Goal: Task Accomplishment & Management: Use online tool/utility

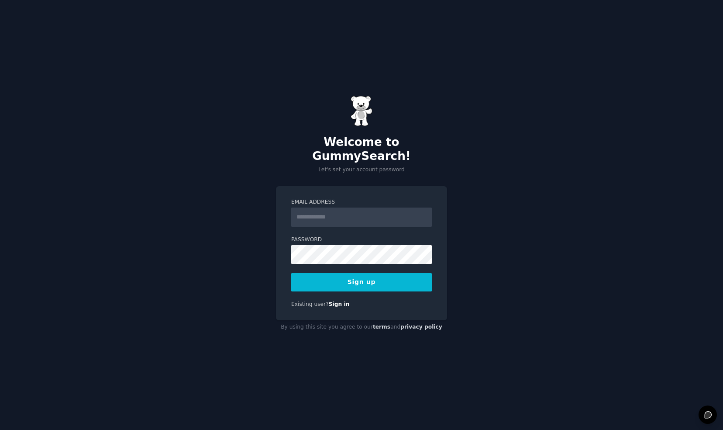
click at [318, 208] on input "Email Address" at bounding box center [361, 216] width 141 height 19
type input "**********"
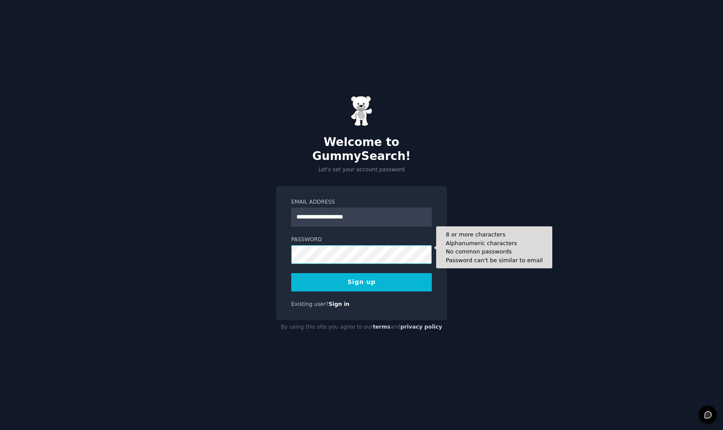
click at [291, 273] on button "Sign up" at bounding box center [361, 282] width 141 height 18
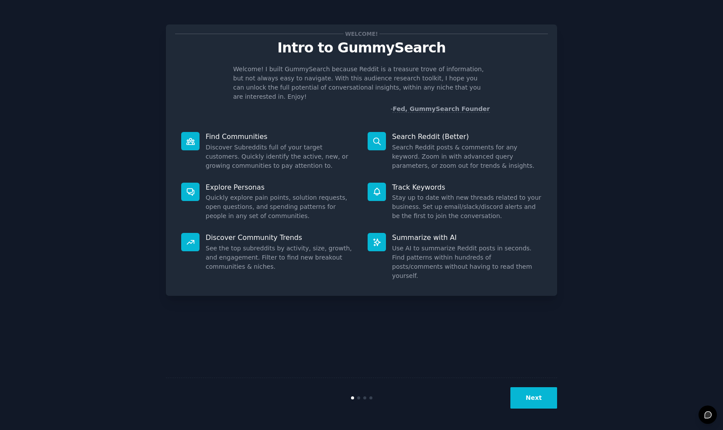
click at [525, 394] on button "Next" at bounding box center [534, 397] width 47 height 21
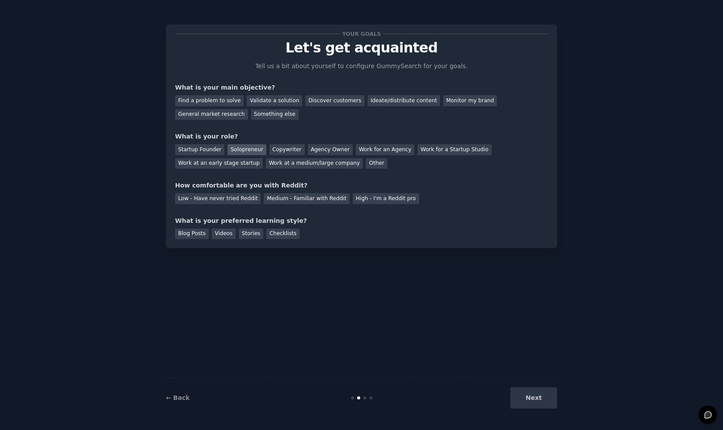
click at [244, 149] on div "Solopreneur" at bounding box center [247, 149] width 38 height 11
click at [287, 203] on div "Medium - Familiar with Reddit" at bounding box center [307, 198] width 86 height 11
click at [322, 98] on div "Discover customers" at bounding box center [334, 100] width 59 height 11
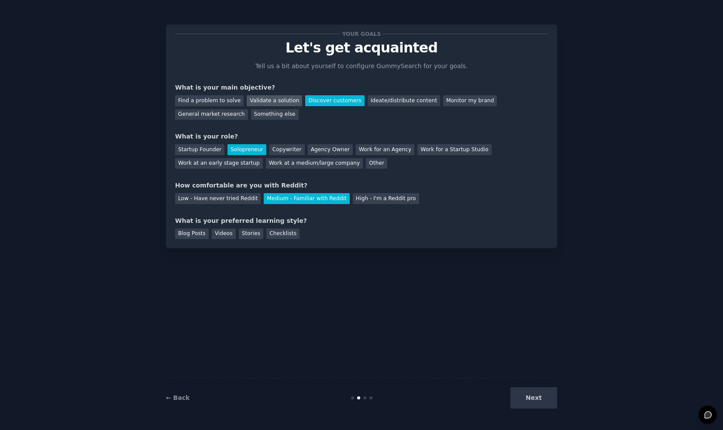
click at [267, 99] on div "Validate a solution" at bounding box center [274, 100] width 55 height 11
click at [315, 103] on div "Discover customers" at bounding box center [334, 100] width 59 height 11
click at [248, 109] on div "General market research" at bounding box center [211, 114] width 73 height 11
click at [537, 389] on div "Next" at bounding box center [492, 397] width 131 height 21
click at [536, 397] on div "Next" at bounding box center [492, 397] width 131 height 21
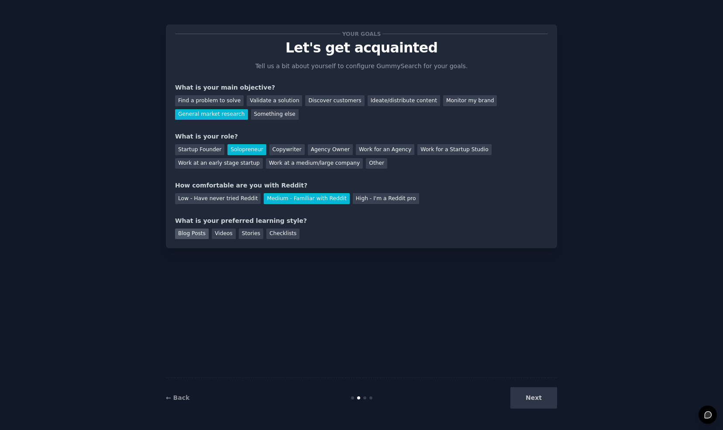
click at [187, 235] on div "Blog Posts" at bounding box center [192, 233] width 34 height 11
click at [214, 233] on div "Videos" at bounding box center [224, 233] width 24 height 11
click at [194, 230] on div "Blog Posts" at bounding box center [192, 233] width 34 height 11
click at [540, 407] on button "Next" at bounding box center [534, 397] width 47 height 21
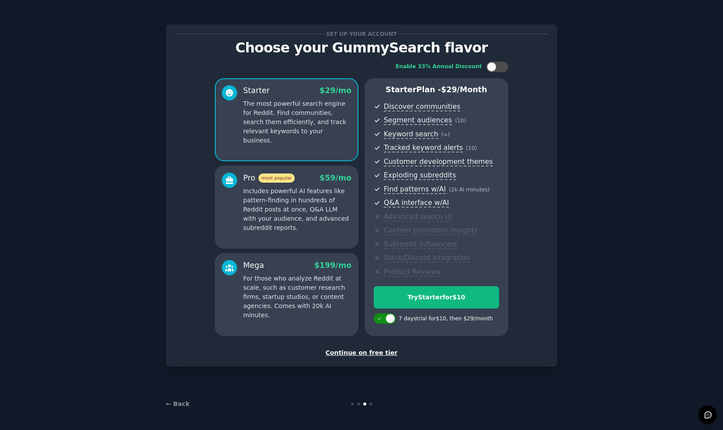
click at [392, 318] on div at bounding box center [391, 319] width 10 height 10
click at [381, 318] on div at bounding box center [379, 319] width 10 height 10
checkbox input "true"
click at [363, 352] on div "Continue on free tier" at bounding box center [361, 352] width 373 height 9
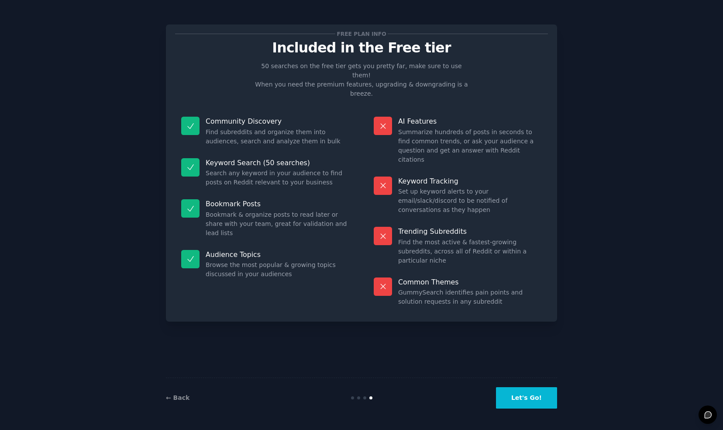
click at [532, 405] on button "Let's Go!" at bounding box center [526, 397] width 61 height 21
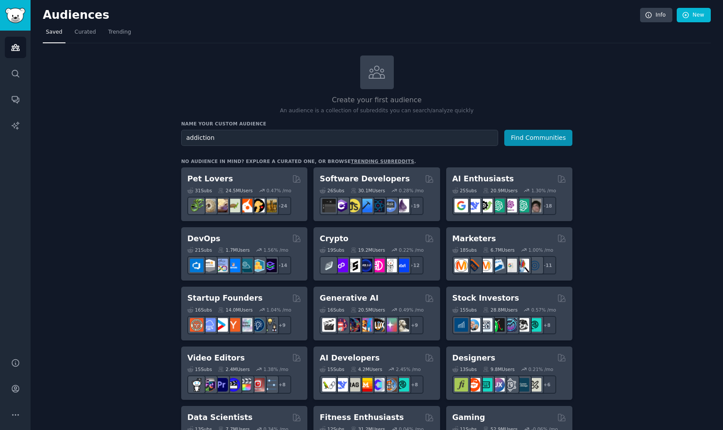
type input "addiction"
click at [505, 130] on button "Find Communities" at bounding box center [539, 138] width 68 height 16
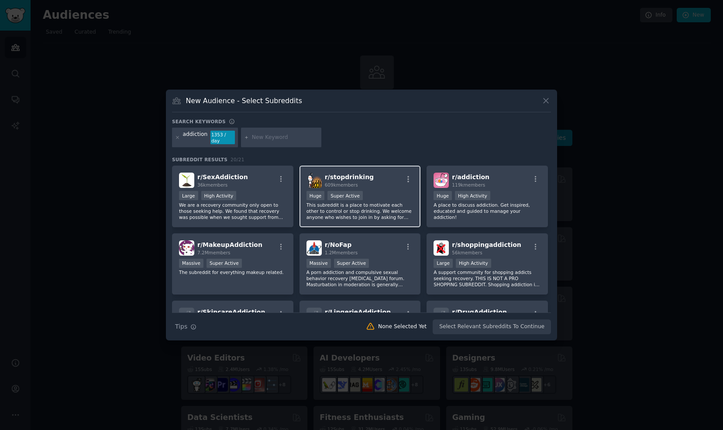
click at [348, 174] on span "r/ stopdrinking" at bounding box center [349, 176] width 49 height 7
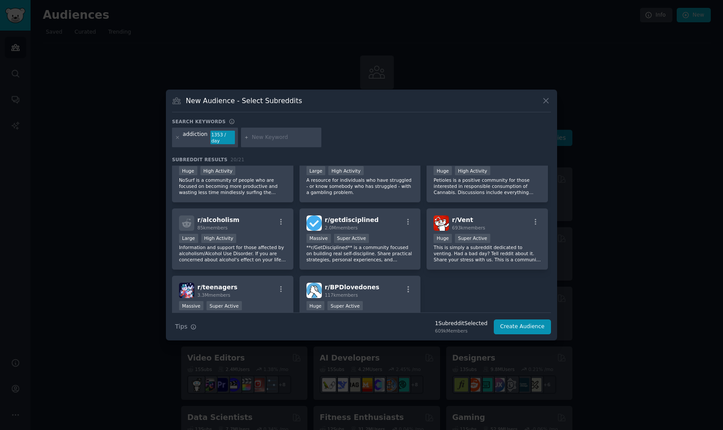
scroll to position [299, 0]
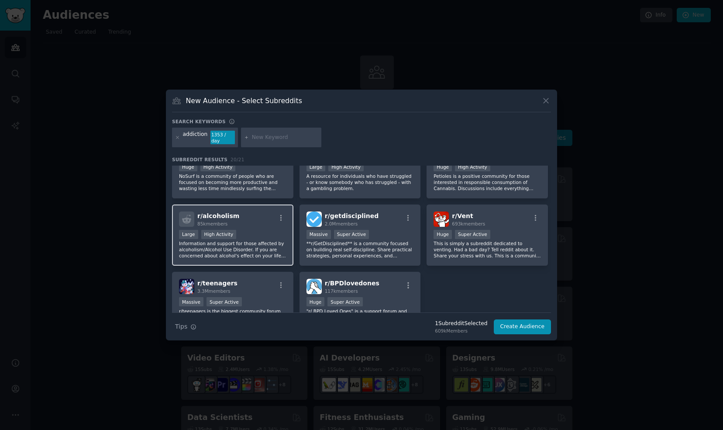
click at [269, 233] on div "Large High Activity" at bounding box center [232, 235] width 107 height 11
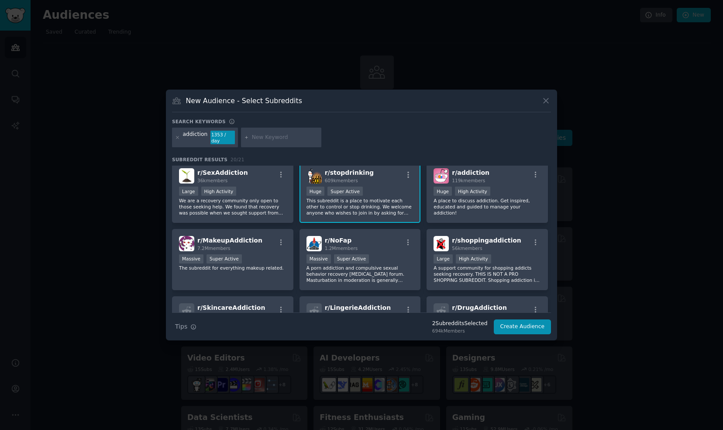
scroll to position [0, 0]
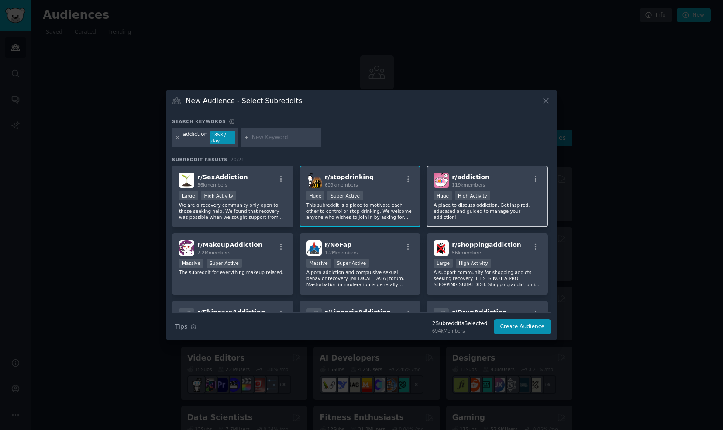
click at [471, 182] on span "119k members" at bounding box center [468, 184] width 33 height 5
click at [176, 136] on icon at bounding box center [177, 137] width 5 height 5
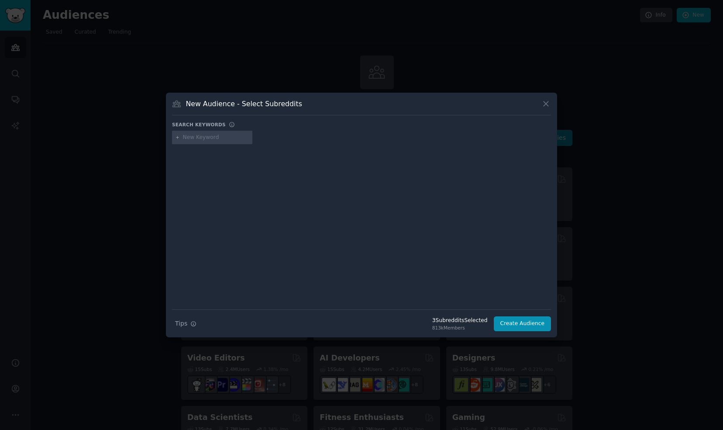
click at [199, 135] on input "text" at bounding box center [216, 138] width 66 height 8
type input "r"
type input "emotional regulation"
click at [546, 104] on icon at bounding box center [546, 103] width 5 height 5
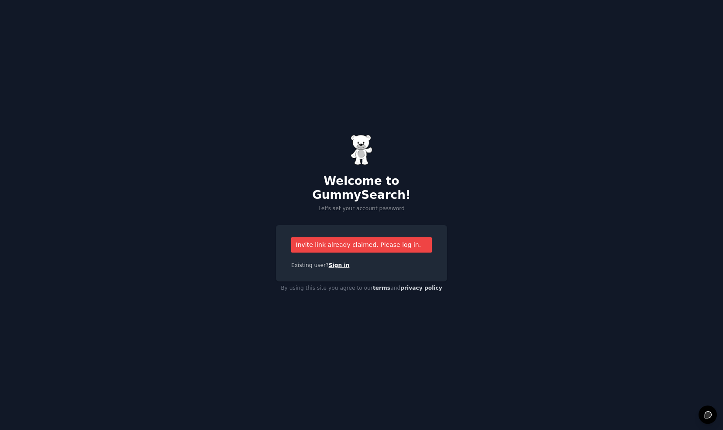
click at [334, 262] on link "Sign in" at bounding box center [339, 265] width 21 height 6
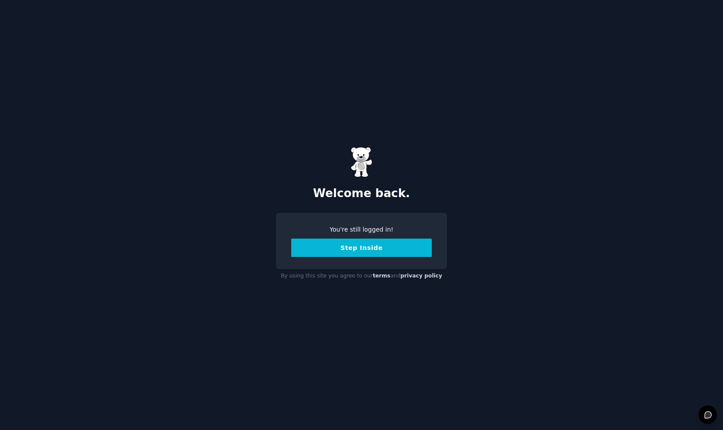
click at [338, 253] on button "Step Inside" at bounding box center [361, 247] width 141 height 18
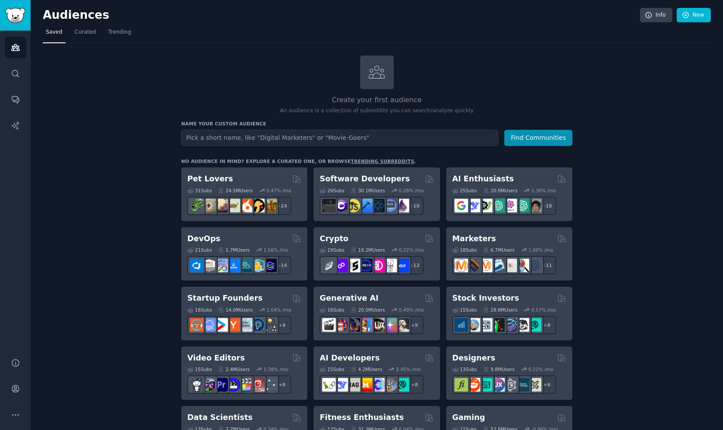
click at [231, 136] on input "text" at bounding box center [339, 138] width 317 height 16
type input "addiction"
click at [505, 130] on button "Find Communities" at bounding box center [539, 138] width 68 height 16
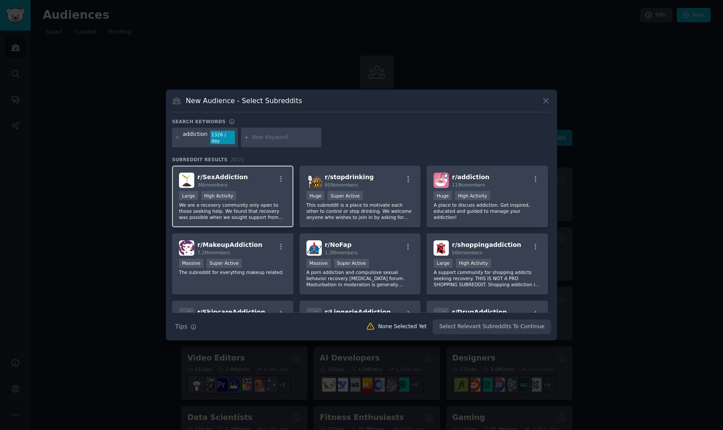
click at [220, 176] on span "r/ SexAddiction" at bounding box center [222, 176] width 51 height 7
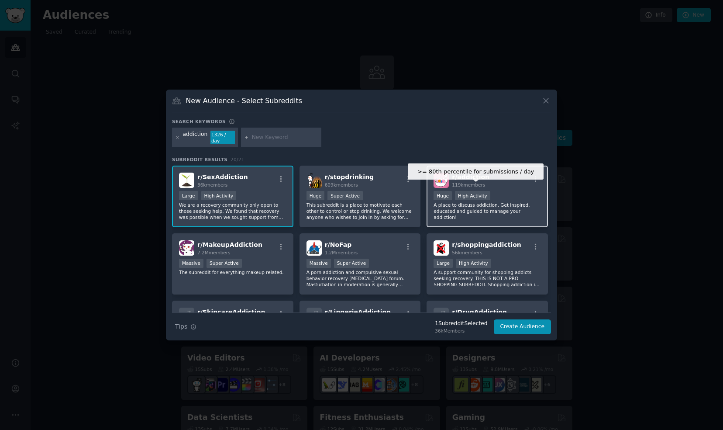
click at [472, 195] on div "High Activity" at bounding box center [472, 195] width 35 height 9
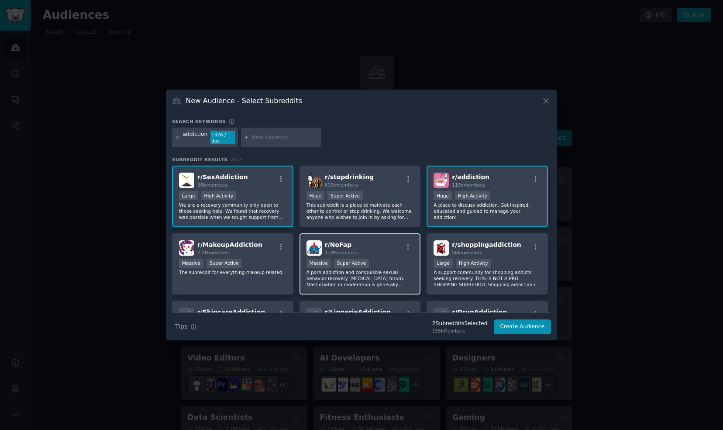
scroll to position [0, 0]
click at [392, 195] on div "Huge Super Active" at bounding box center [360, 195] width 107 height 11
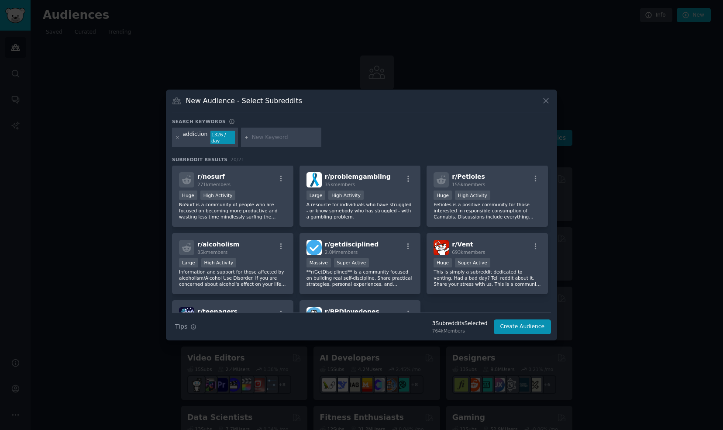
scroll to position [271, 0]
click at [258, 264] on div "Large High Activity" at bounding box center [232, 262] width 107 height 11
click at [530, 321] on button "Create Audience" at bounding box center [523, 326] width 58 height 15
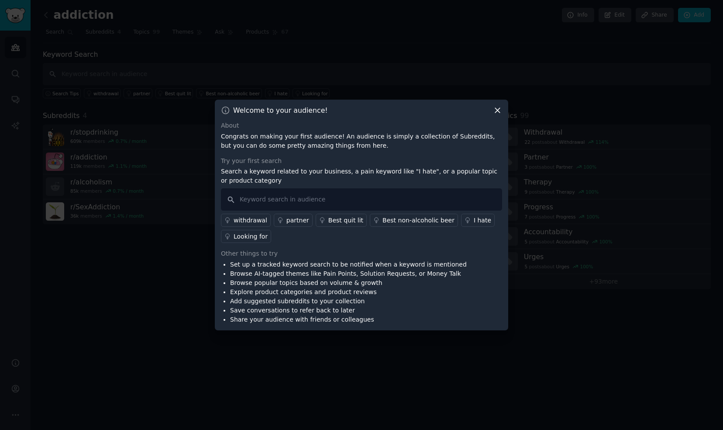
click at [504, 110] on div "Welcome to your audience! About Congrats on making your first audience! An audi…" at bounding box center [362, 215] width 294 height 231
click at [501, 112] on icon at bounding box center [497, 110] width 9 height 9
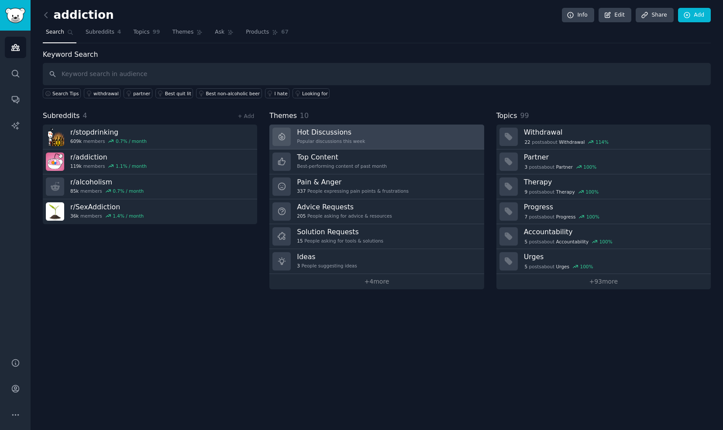
click at [356, 133] on h3 "Hot Discussions" at bounding box center [331, 132] width 68 height 9
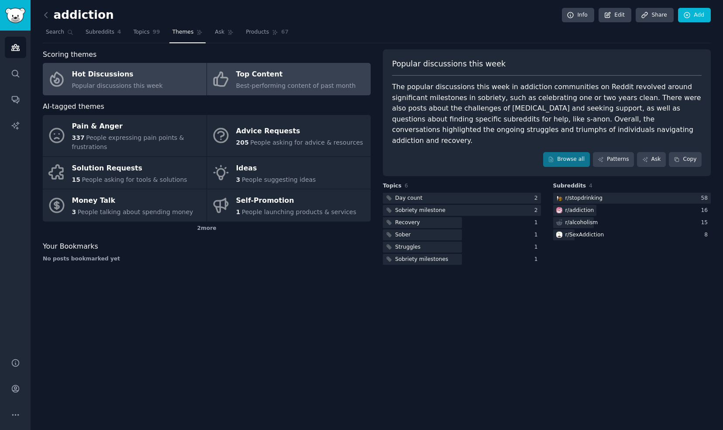
click at [341, 76] on div "Top Content" at bounding box center [296, 75] width 120 height 14
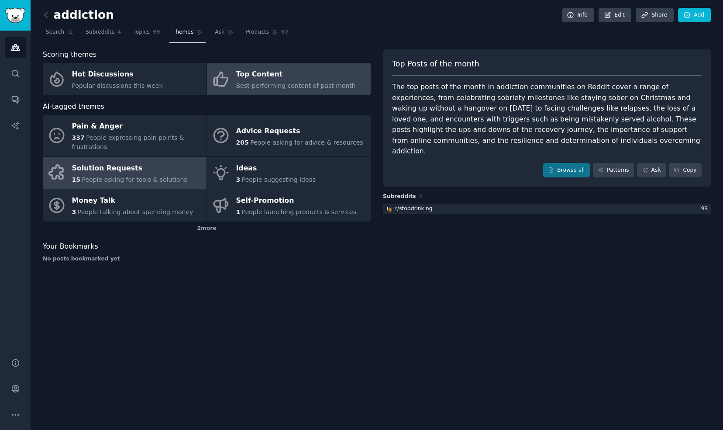
click at [153, 177] on span "People asking for tools & solutions" at bounding box center [134, 179] width 105 height 7
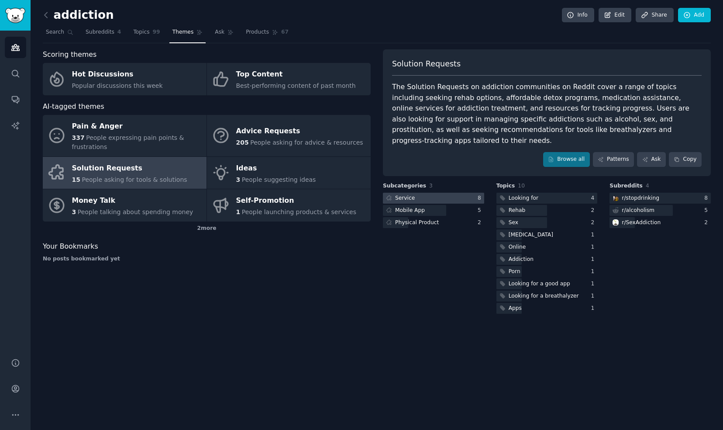
click at [432, 193] on div at bounding box center [433, 198] width 101 height 11
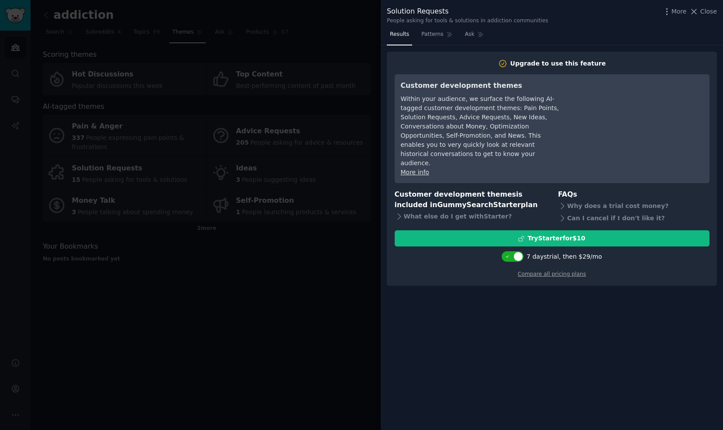
click at [320, 331] on div at bounding box center [361, 215] width 723 height 430
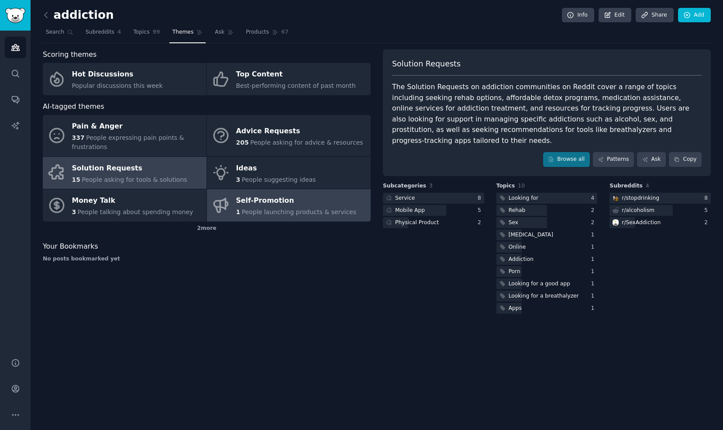
click at [231, 204] on link "Self-Promotion 1 People launching products & services" at bounding box center [289, 205] width 164 height 32
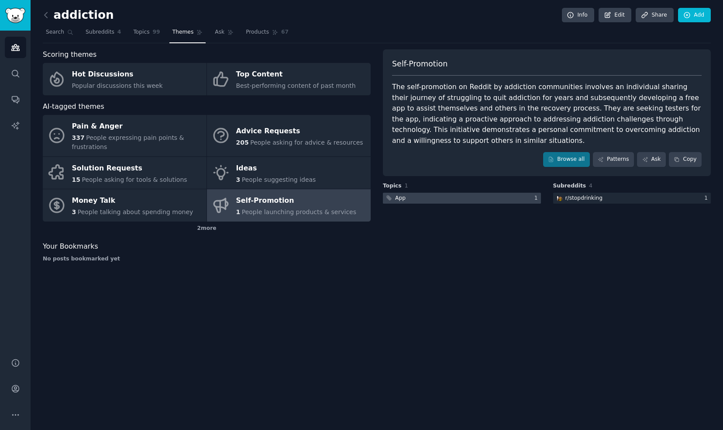
click at [495, 198] on div at bounding box center [462, 198] width 158 height 11
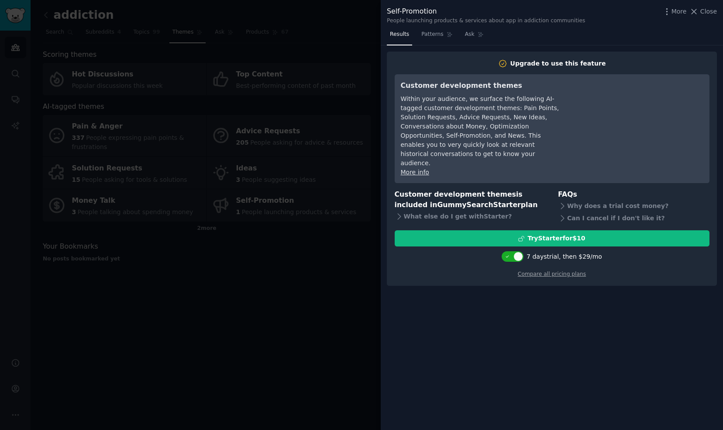
click at [266, 318] on div at bounding box center [361, 215] width 723 height 430
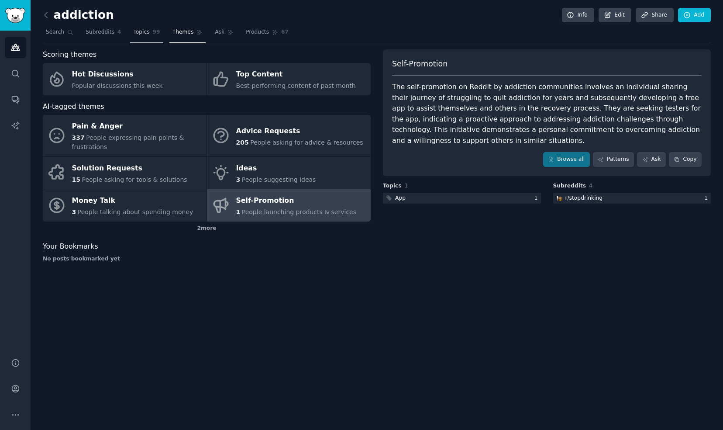
click at [137, 30] on span "Topics" at bounding box center [141, 32] width 16 height 8
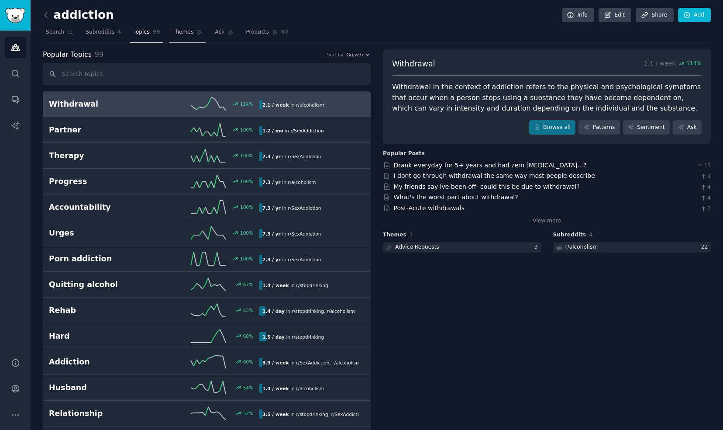
click at [177, 31] on span "Themes" at bounding box center [183, 32] width 21 height 8
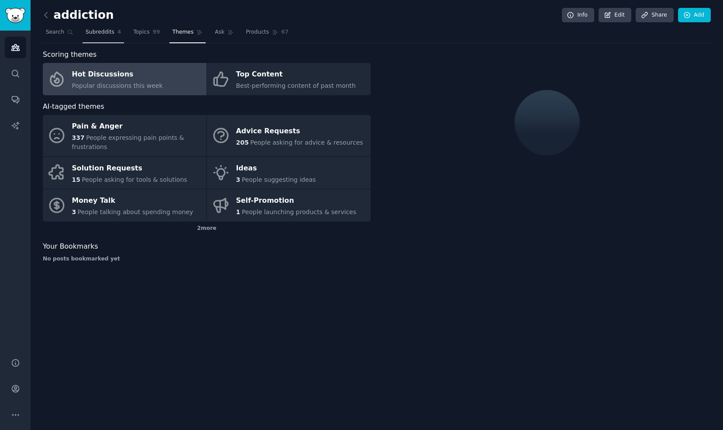
click at [95, 35] on span "Subreddits" at bounding box center [100, 32] width 29 height 8
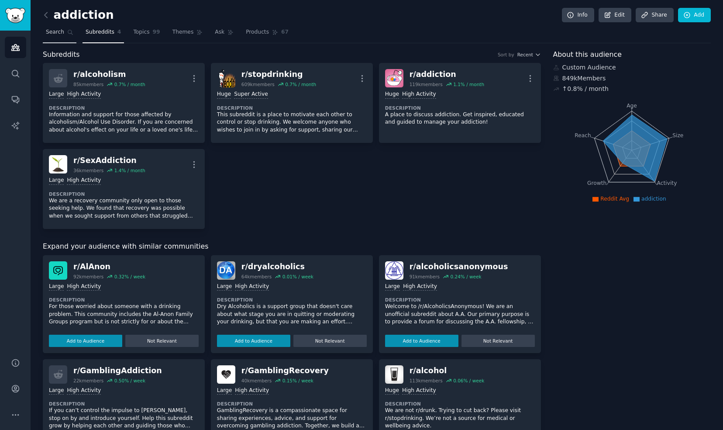
click at [58, 31] on span "Search" at bounding box center [55, 32] width 18 height 8
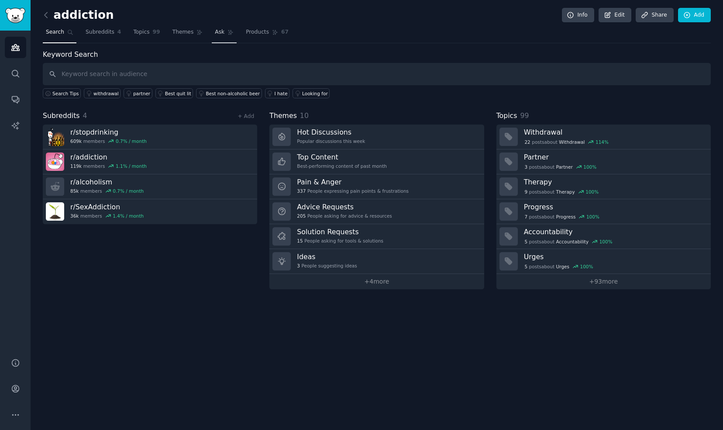
click at [212, 37] on link "Ask" at bounding box center [224, 34] width 25 height 18
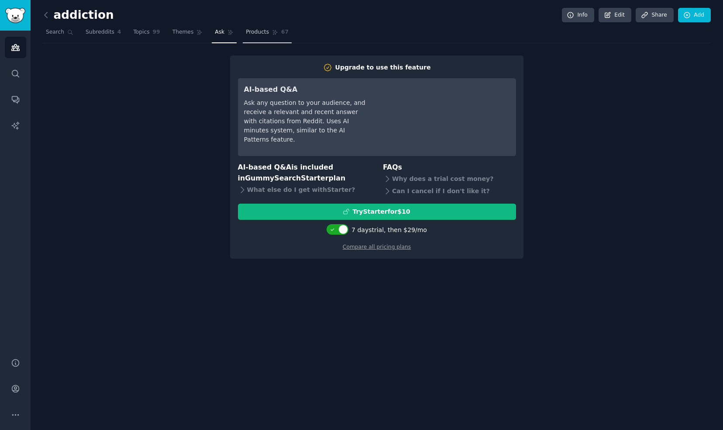
click at [246, 34] on span "Products" at bounding box center [257, 32] width 23 height 8
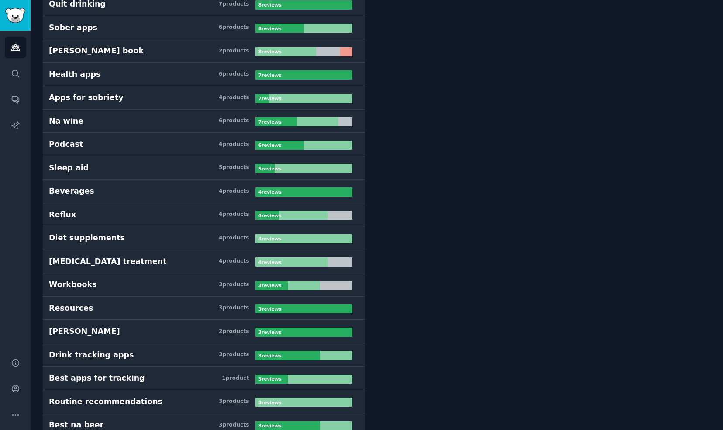
scroll to position [472, 0]
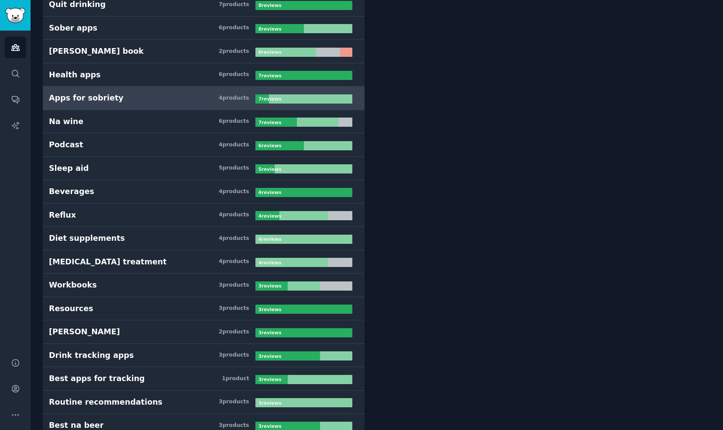
click at [129, 97] on h3 "Apps for sobriety 4 product s" at bounding box center [152, 98] width 207 height 11
click at [79, 93] on div "Apps for sobriety" at bounding box center [86, 98] width 75 height 11
click at [273, 94] on div "7 review s" at bounding box center [271, 98] width 31 height 9
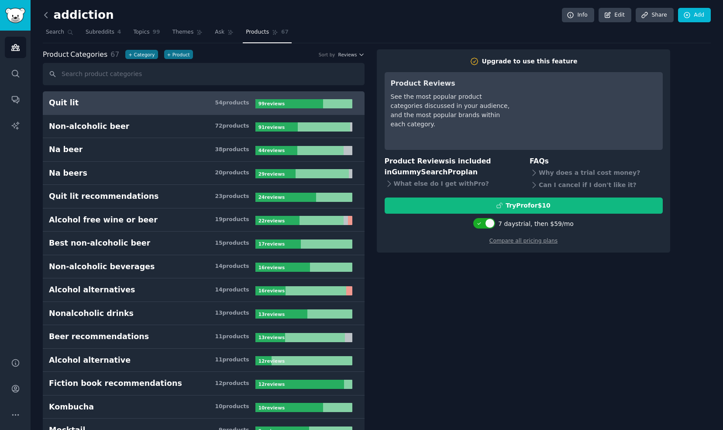
click at [49, 15] on icon at bounding box center [45, 14] width 9 height 9
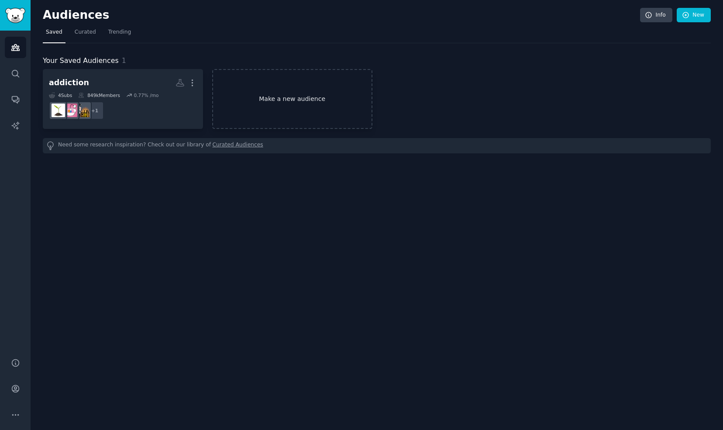
click at [258, 92] on link "Make a new audience" at bounding box center [292, 99] width 160 height 60
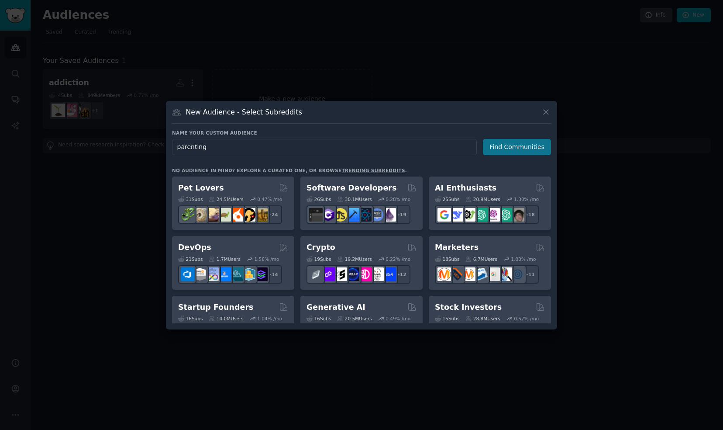
type input "parenting"
click at [514, 152] on button "Find Communities" at bounding box center [517, 147] width 68 height 16
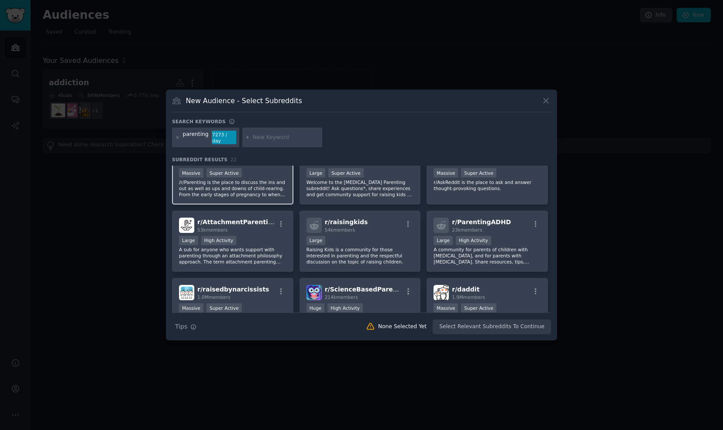
scroll to position [19, 0]
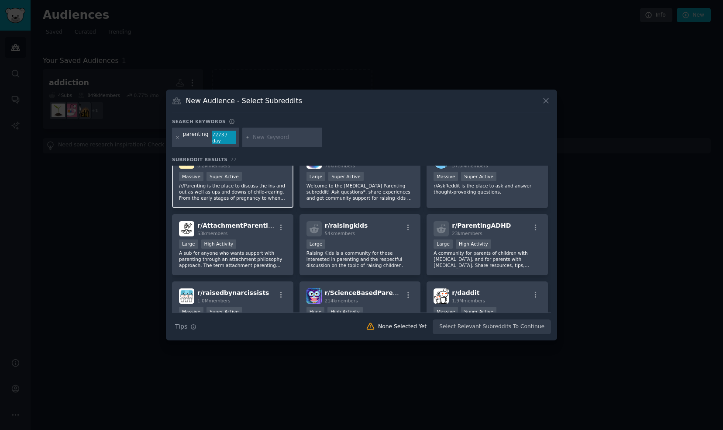
click at [246, 183] on p "/r/Parenting is the place to discuss the ins and out as well as ups and downs o…" at bounding box center [232, 192] width 107 height 18
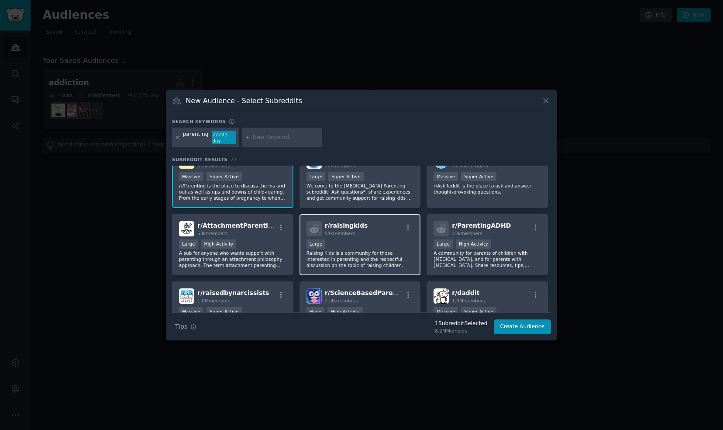
click at [359, 250] on p "Raising Kids is a community for those interested in parenting and the respectfu…" at bounding box center [360, 259] width 107 height 18
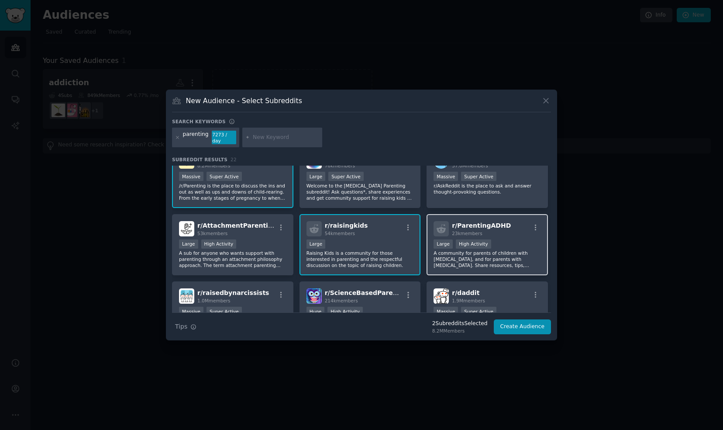
click at [510, 252] on p "A community for parents of children with ADHD, and for parents with ADHD. Share…" at bounding box center [487, 259] width 107 height 18
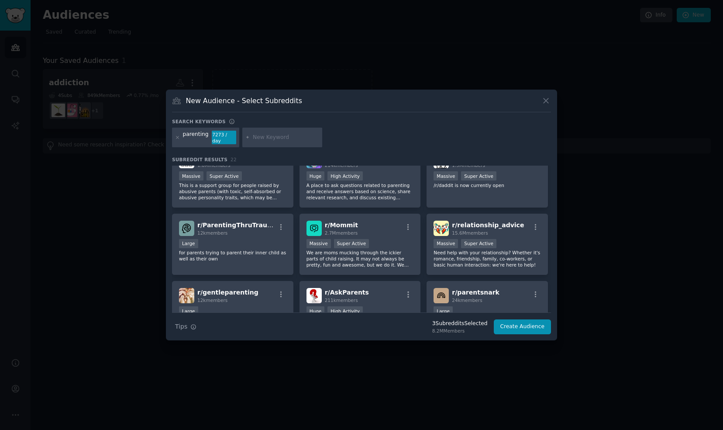
scroll to position [119, 0]
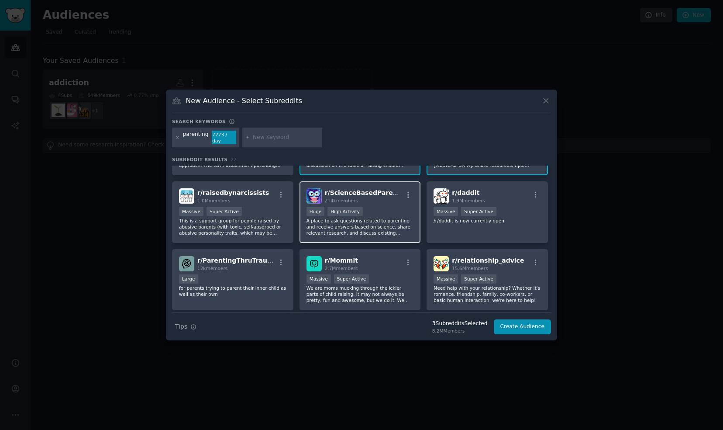
click at [394, 218] on p "A place to ask questions related to parenting and receive answers based on scie…" at bounding box center [360, 227] width 107 height 18
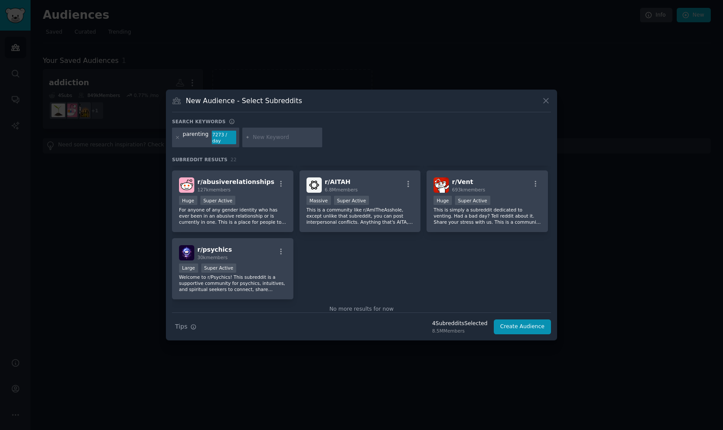
scroll to position [401, 0]
click at [281, 138] on input "text" at bounding box center [286, 138] width 66 height 8
type input "emotional regulation"
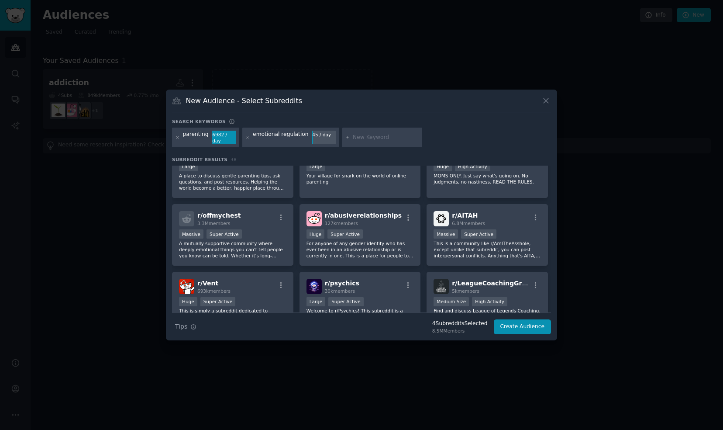
scroll to position [744, 0]
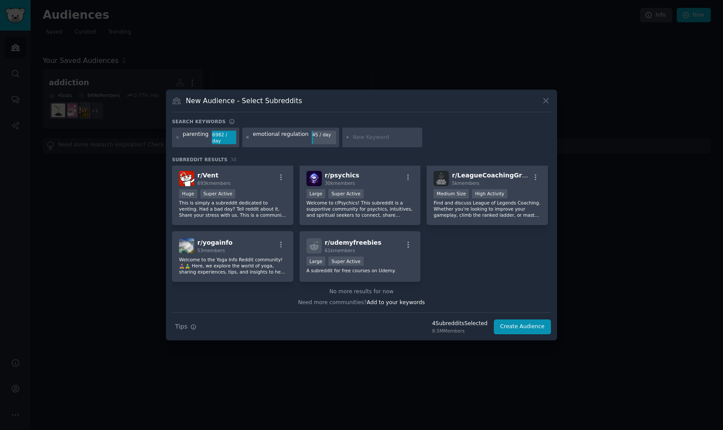
click at [245, 138] on icon at bounding box center [247, 137] width 5 height 5
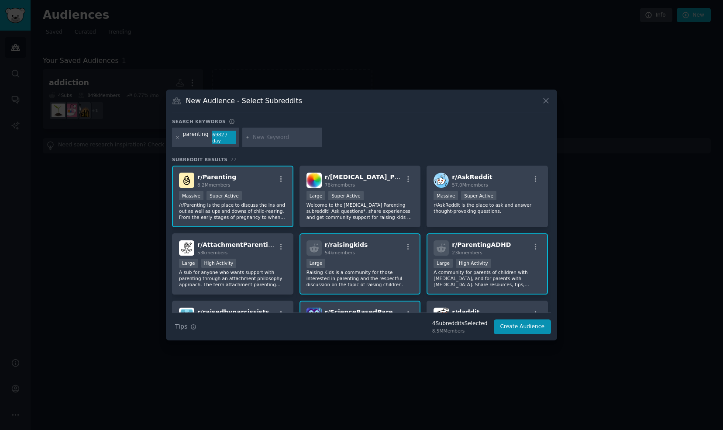
click at [253, 136] on input "text" at bounding box center [286, 138] width 66 height 8
type input "resilience"
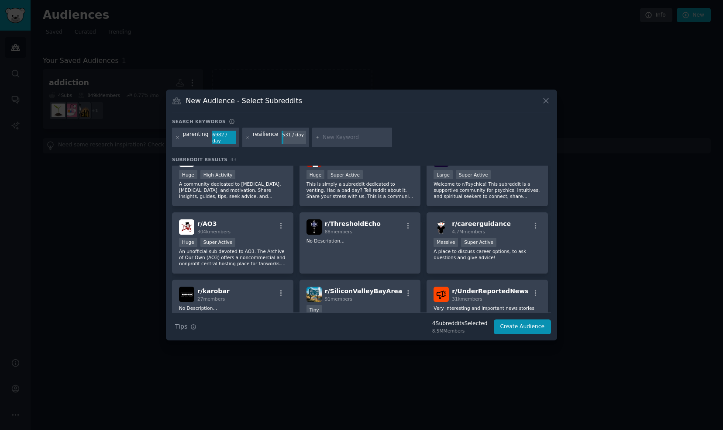
scroll to position [879, 0]
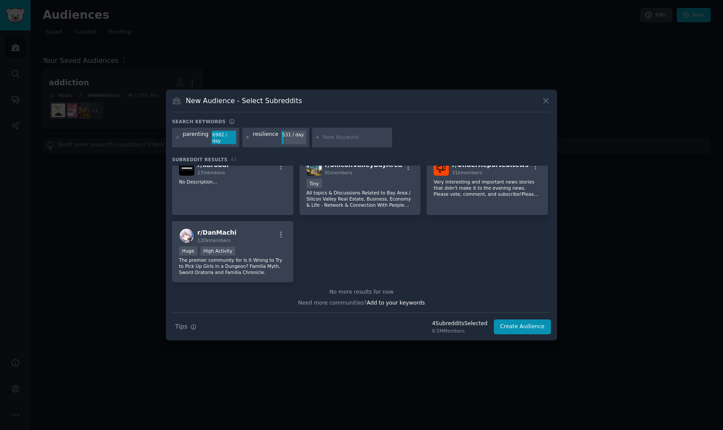
click at [246, 137] on icon at bounding box center [247, 137] width 5 height 5
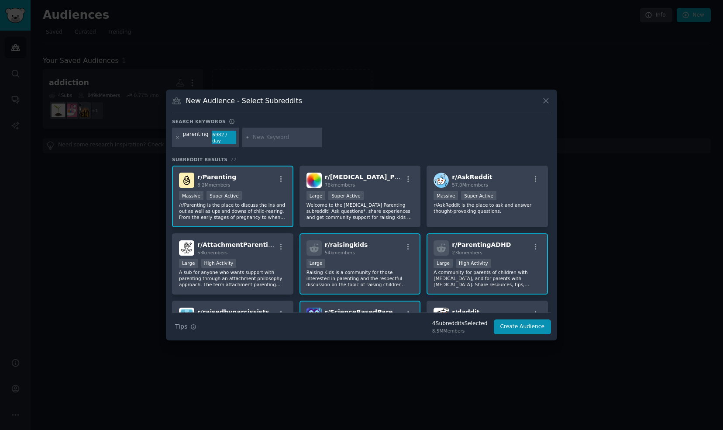
click at [271, 138] on input "text" at bounding box center [286, 138] width 66 height 8
type input "performance"
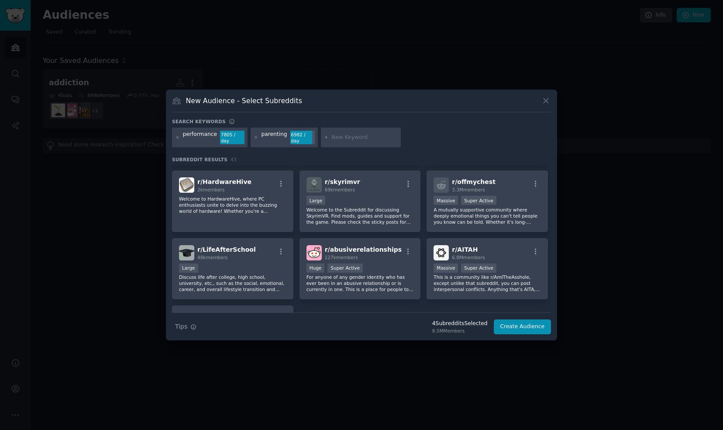
scroll to position [871, 0]
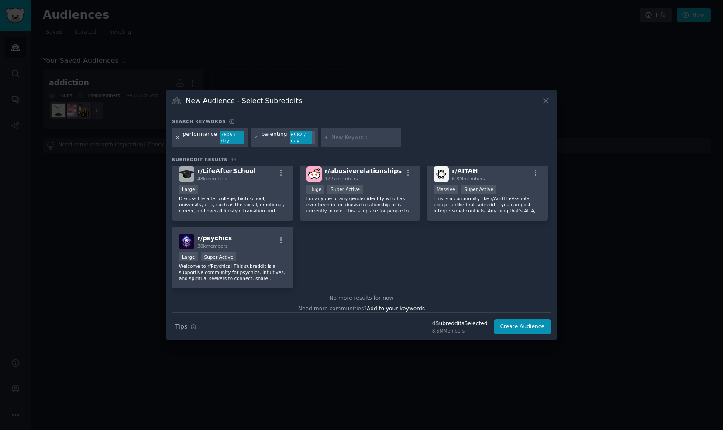
click at [178, 138] on icon at bounding box center [177, 137] width 5 height 5
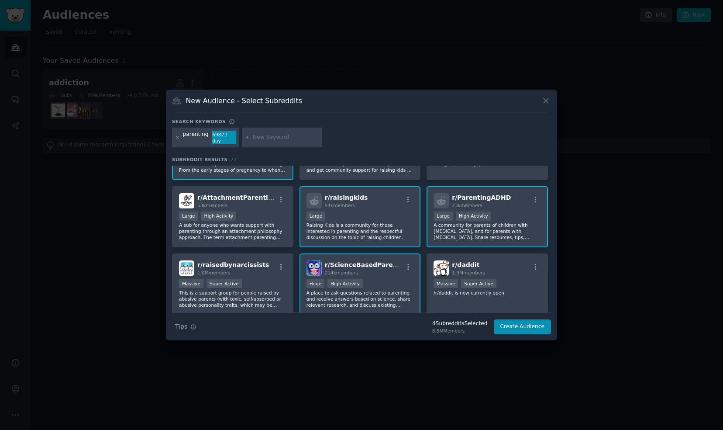
scroll to position [48, 0]
click at [548, 101] on icon at bounding box center [546, 100] width 9 height 9
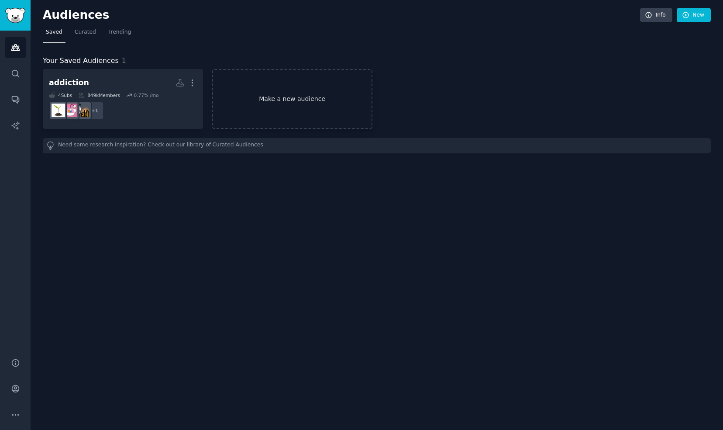
click at [295, 96] on link "Make a new audience" at bounding box center [292, 99] width 160 height 60
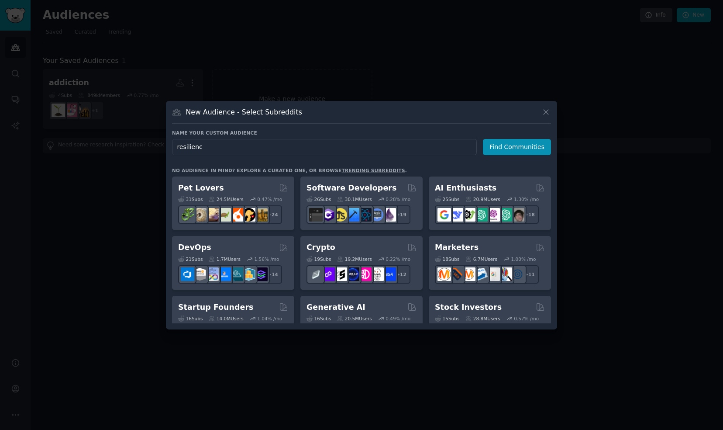
type input "resilience"
click button "Find Communities" at bounding box center [517, 147] width 68 height 16
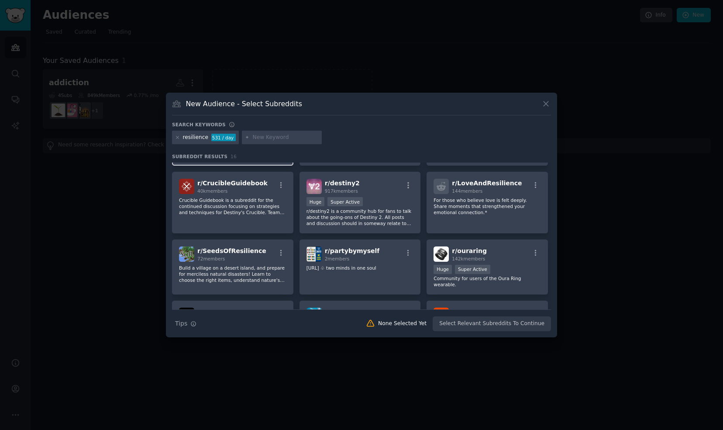
scroll to position [272, 0]
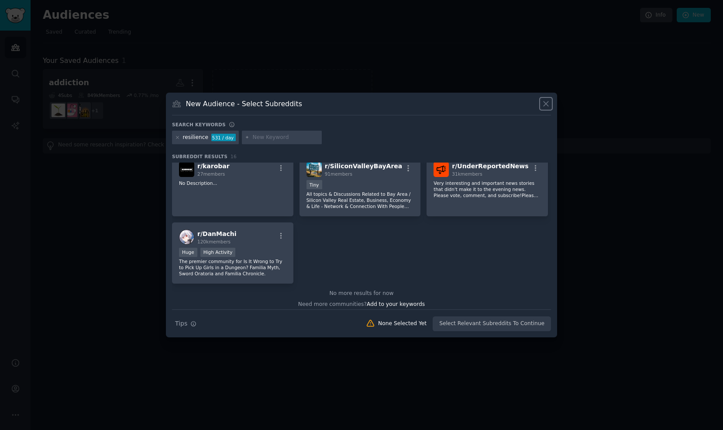
click at [549, 106] on icon at bounding box center [546, 103] width 5 height 5
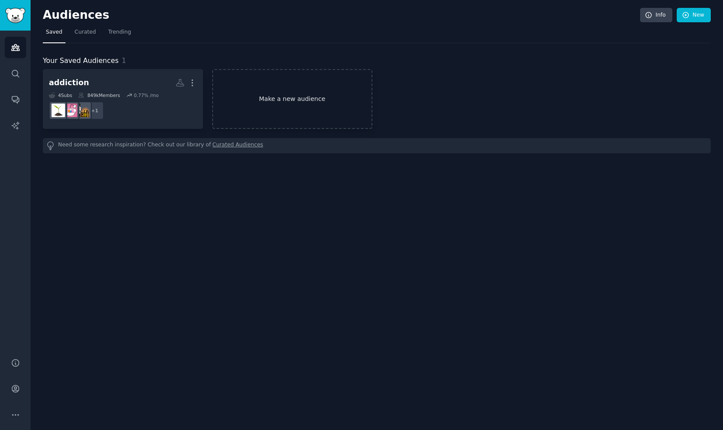
click at [287, 100] on link "Make a new audience" at bounding box center [292, 99] width 160 height 60
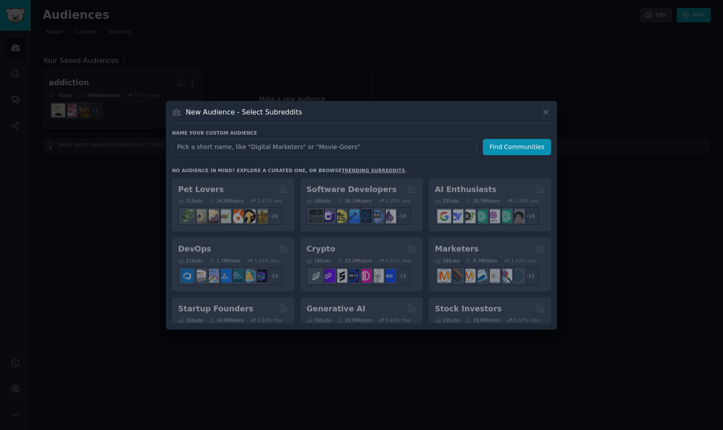
type input "p"
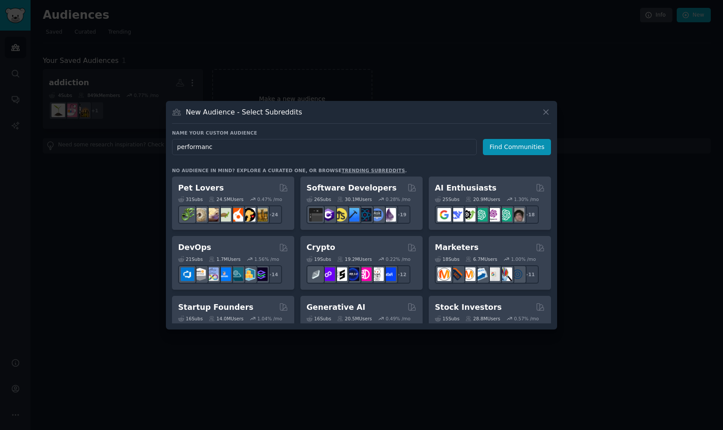
type input "performance"
click button "Find Communities" at bounding box center [517, 147] width 68 height 16
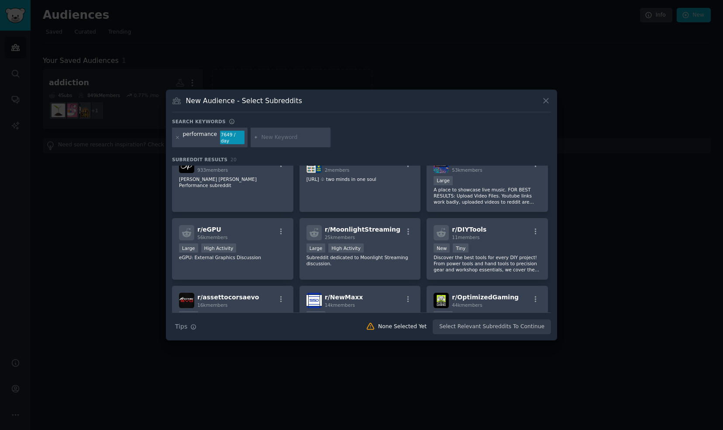
scroll to position [344, 0]
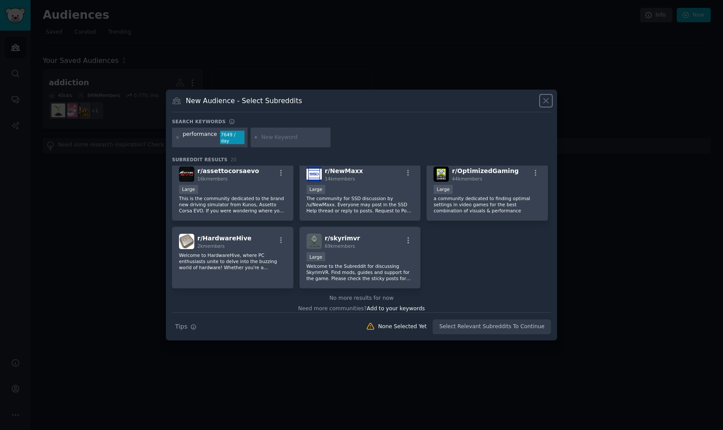
click at [547, 103] on icon at bounding box center [546, 100] width 5 height 5
